Goal: Information Seeking & Learning: Learn about a topic

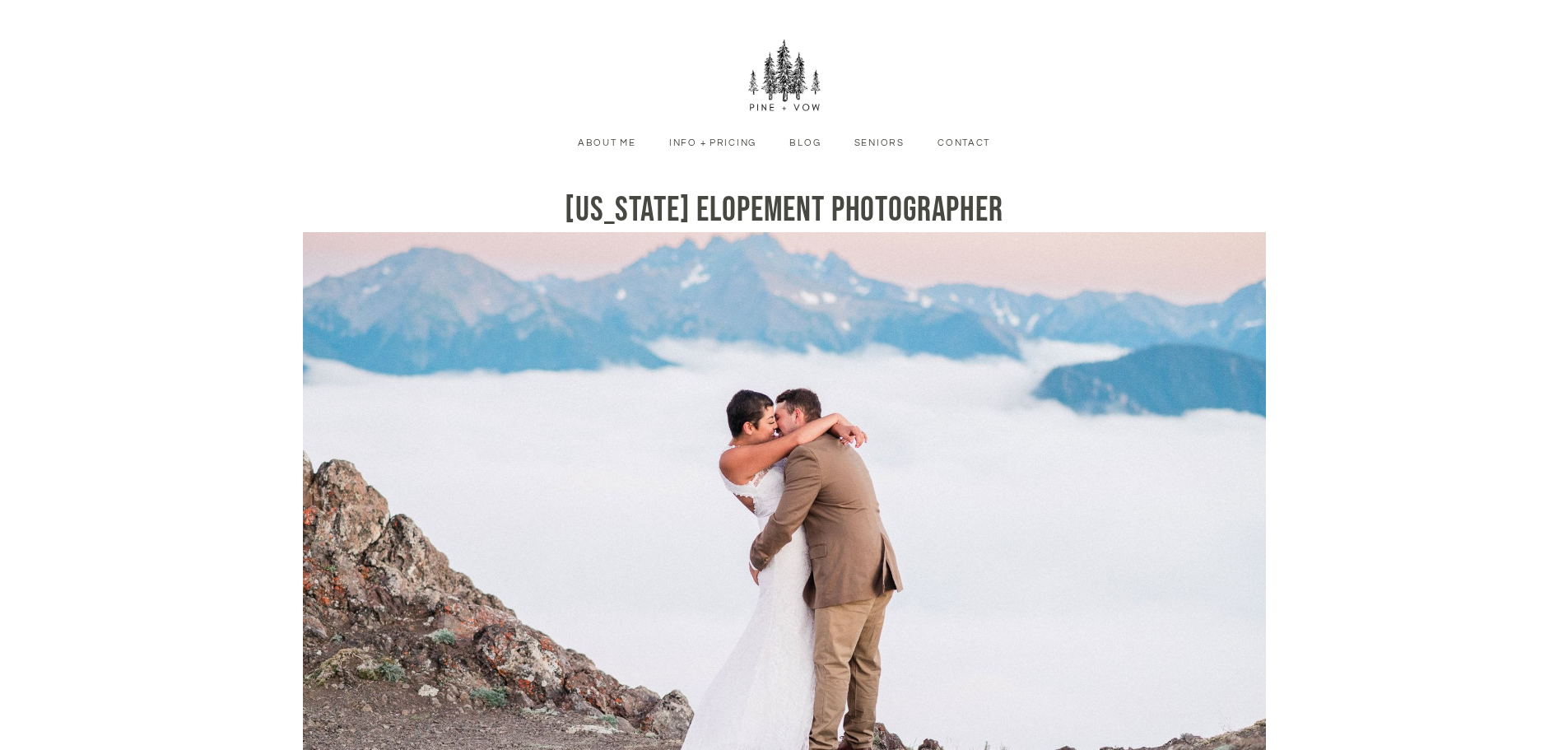
click at [681, 146] on link "Info + Pricing" at bounding box center [713, 143] width 112 height 15
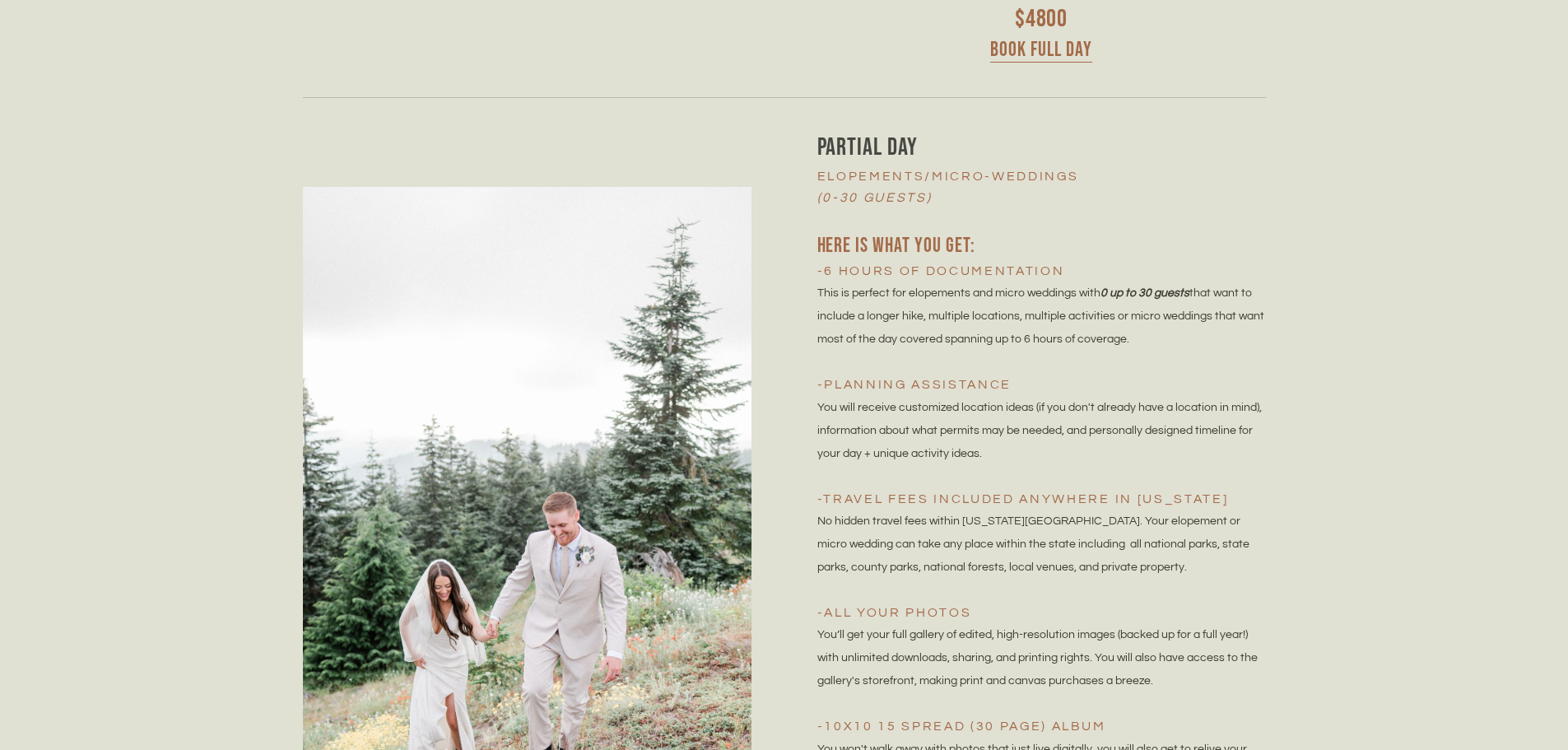
scroll to position [4279, 0]
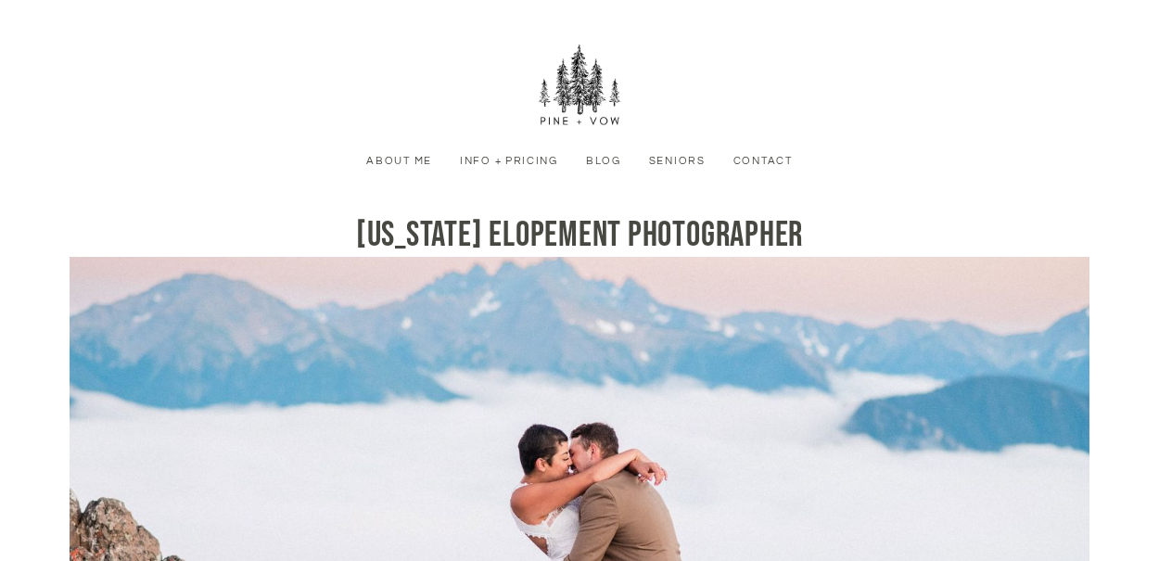
click at [501, 165] on link "Info + Pricing" at bounding box center [509, 161] width 117 height 17
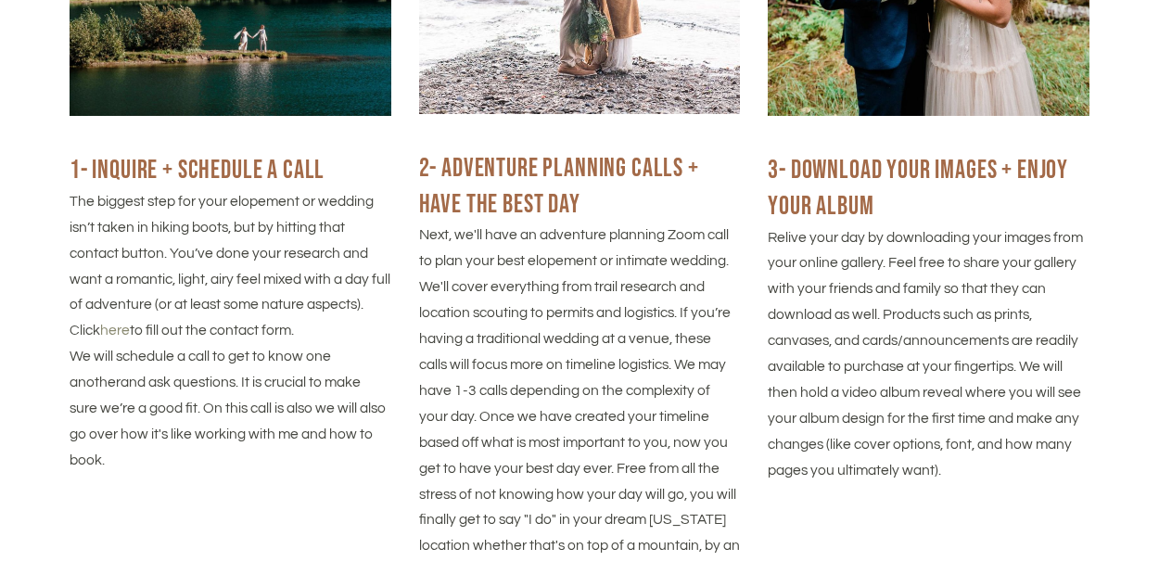
scroll to position [2874, 0]
